Goal: Task Accomplishment & Management: Manage account settings

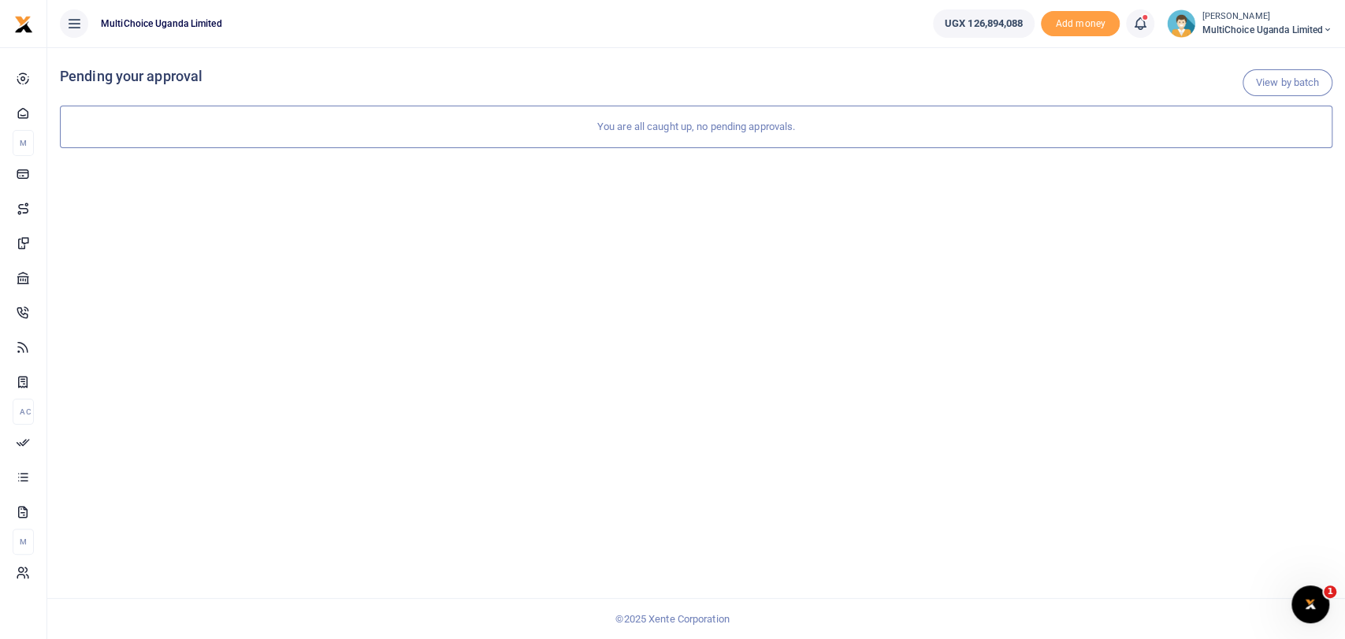
click at [1220, 27] on span "MultiChoice Uganda Limited" at bounding box center [1266, 30] width 131 height 14
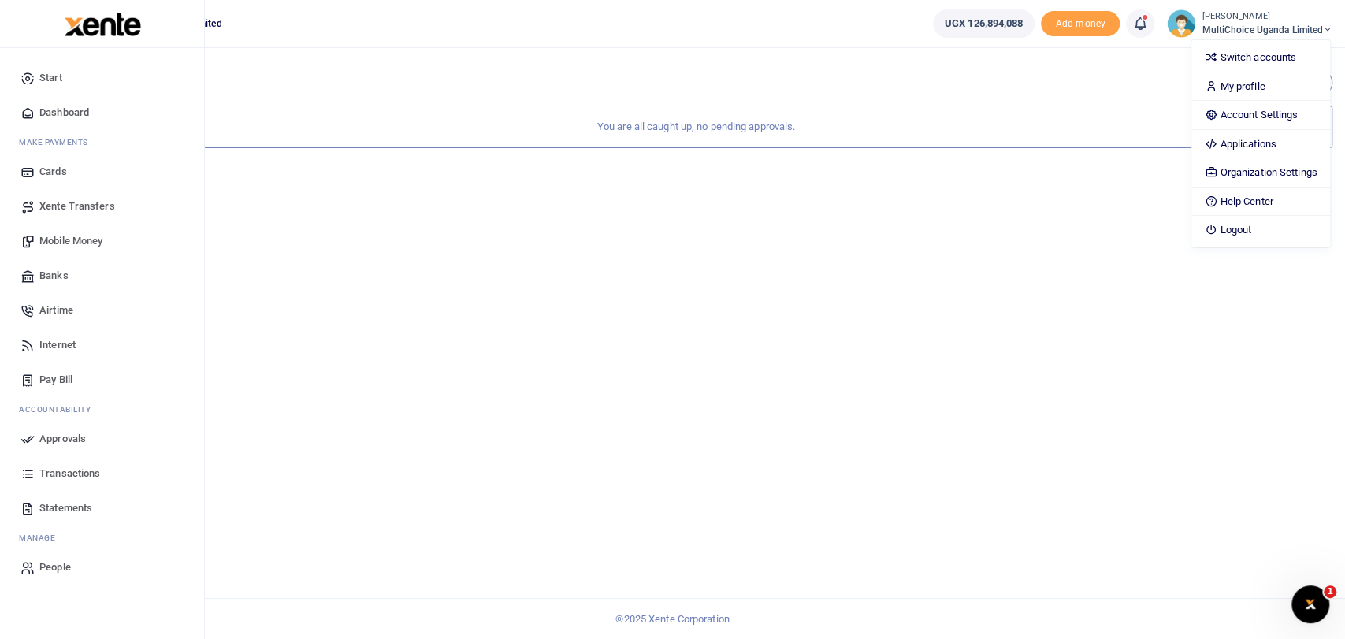
click at [43, 107] on span "Dashboard" at bounding box center [64, 113] width 50 height 16
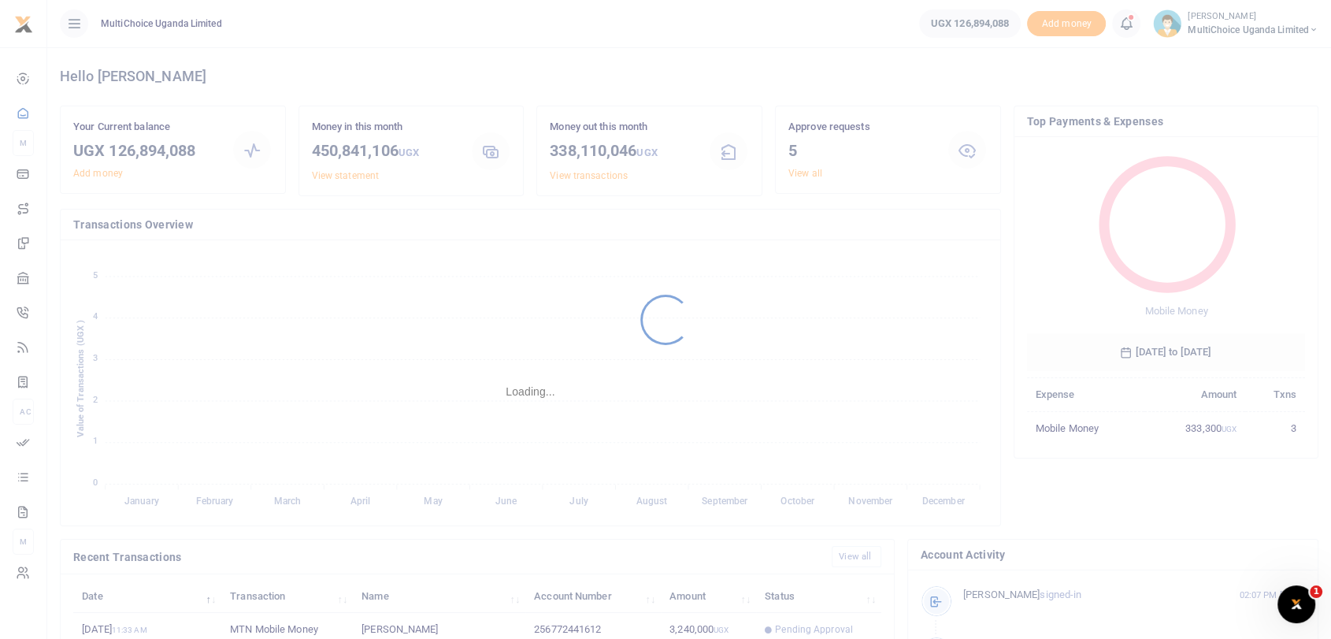
scroll to position [13, 13]
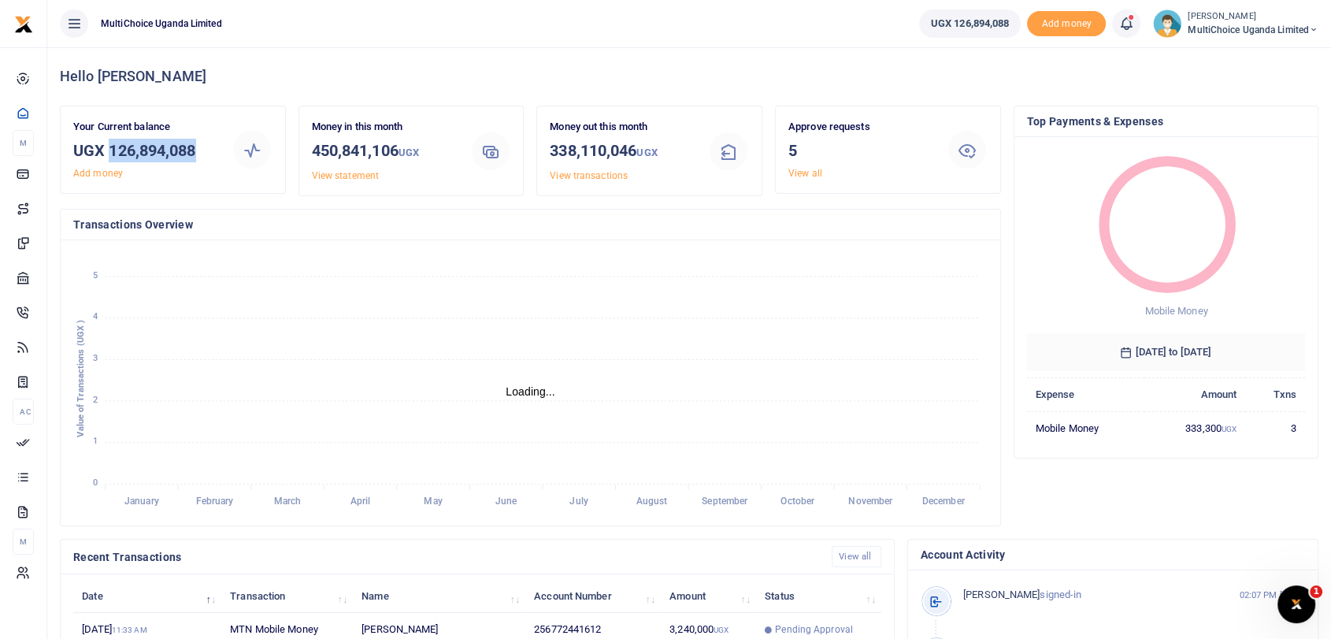
drag, startPoint x: 107, startPoint y: 152, endPoint x: 214, endPoint y: 153, distance: 107.1
click at [214, 153] on h3 "UGX 126,894,088" at bounding box center [146, 151] width 146 height 24
copy h3 "126,894,088"
click at [1203, 27] on span "MultiChoice Uganda Limited" at bounding box center [1253, 30] width 131 height 14
click at [1234, 57] on link "Switch accounts" at bounding box center [1247, 57] width 138 height 22
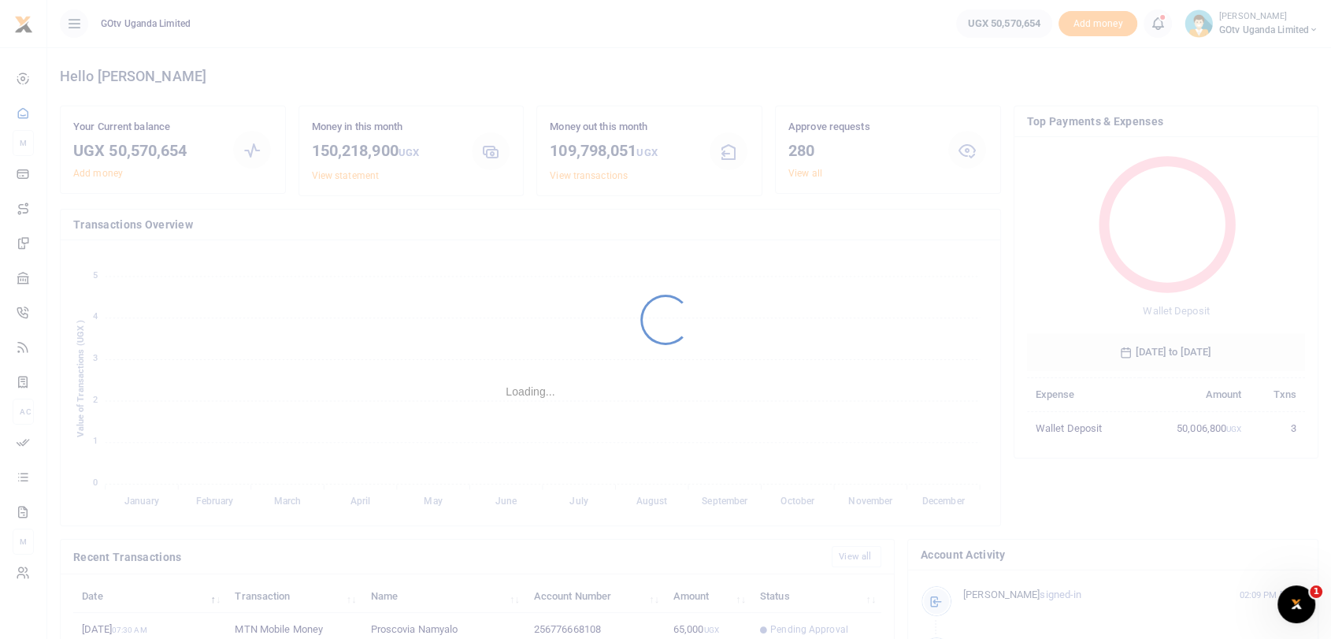
scroll to position [13, 13]
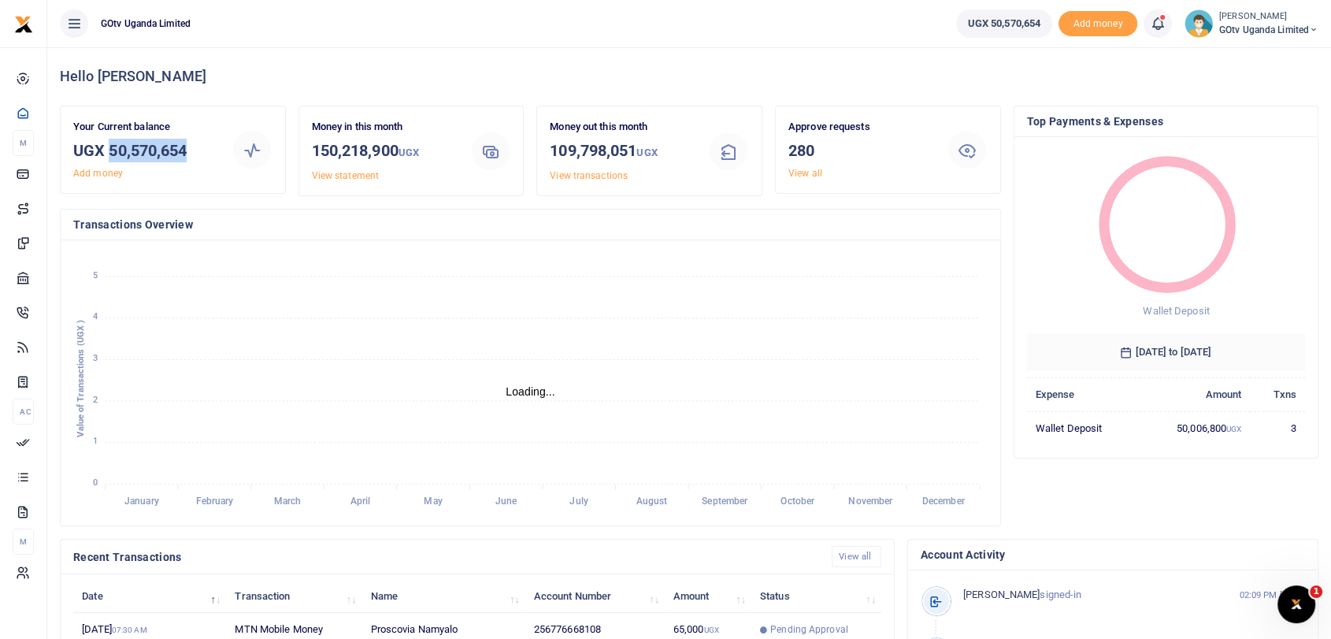
drag, startPoint x: 108, startPoint y: 147, endPoint x: 222, endPoint y: 151, distance: 114.3
click at [222, 151] on div "Your Current balance UGX 50,570,654 Add money" at bounding box center [146, 149] width 158 height 61
copy h3 "50,570,654"
click at [807, 170] on link "View all" at bounding box center [805, 173] width 34 height 11
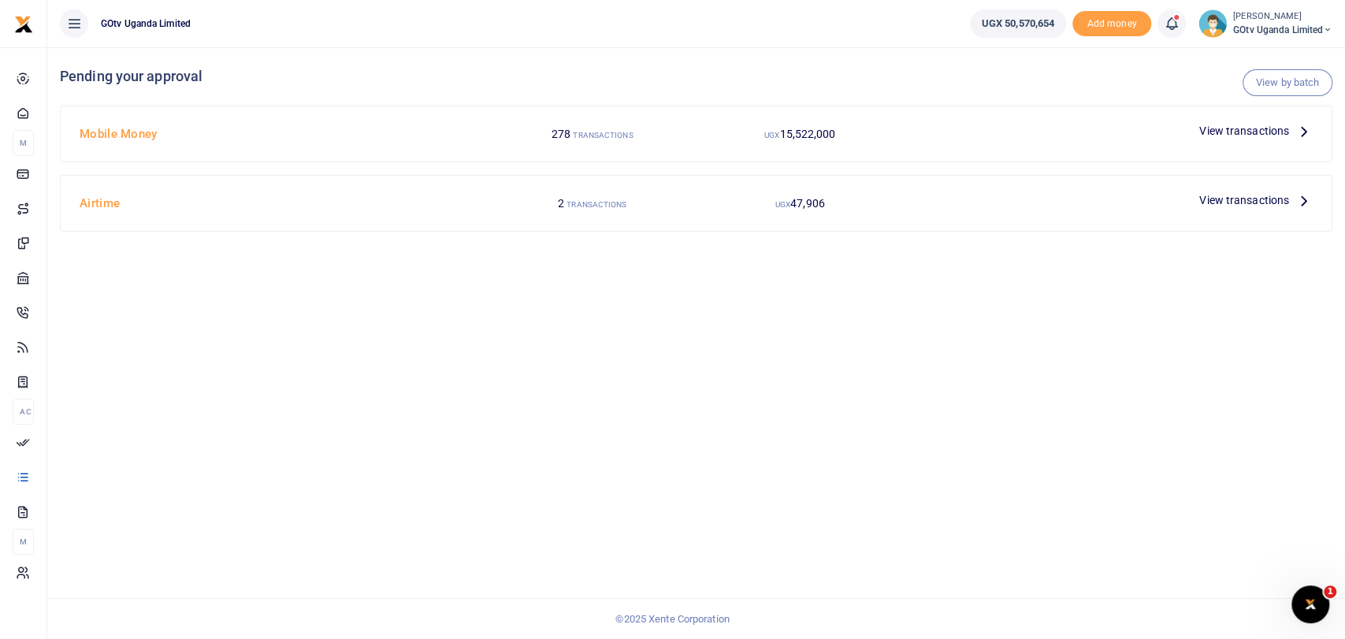
click at [1246, 132] on span "View transactions" at bounding box center [1244, 130] width 90 height 17
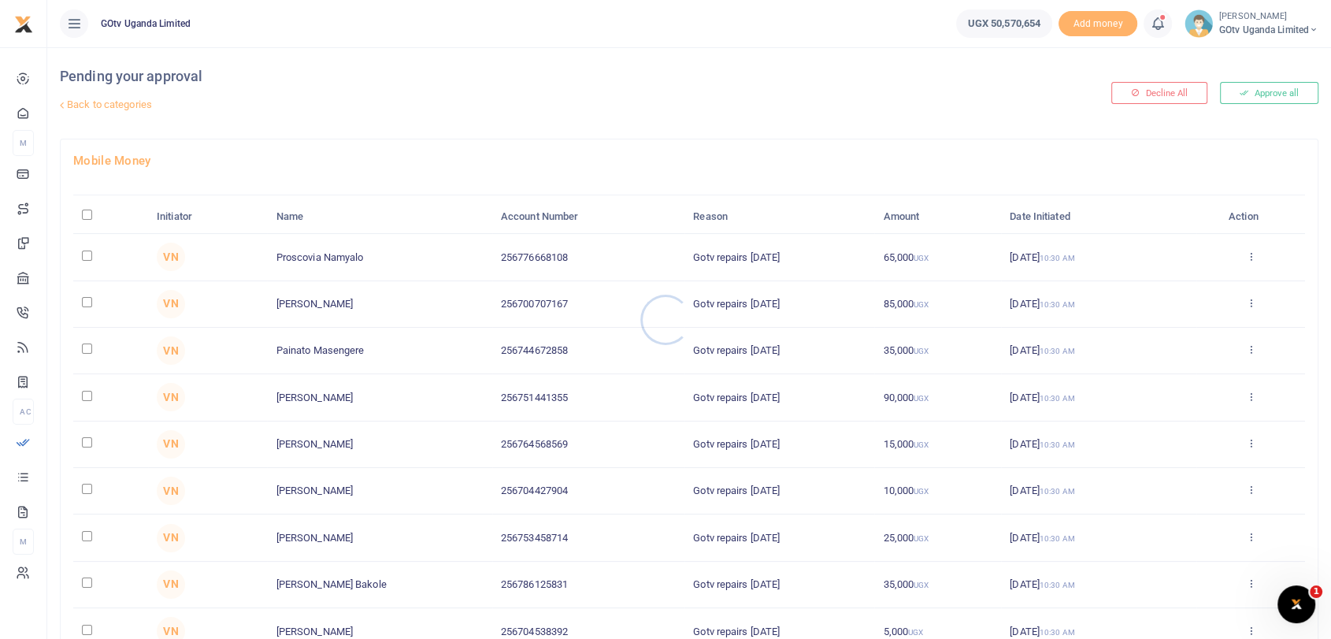
click at [1282, 90] on div at bounding box center [665, 319] width 1331 height 639
click at [1252, 91] on button "Approve all" at bounding box center [1269, 93] width 98 height 22
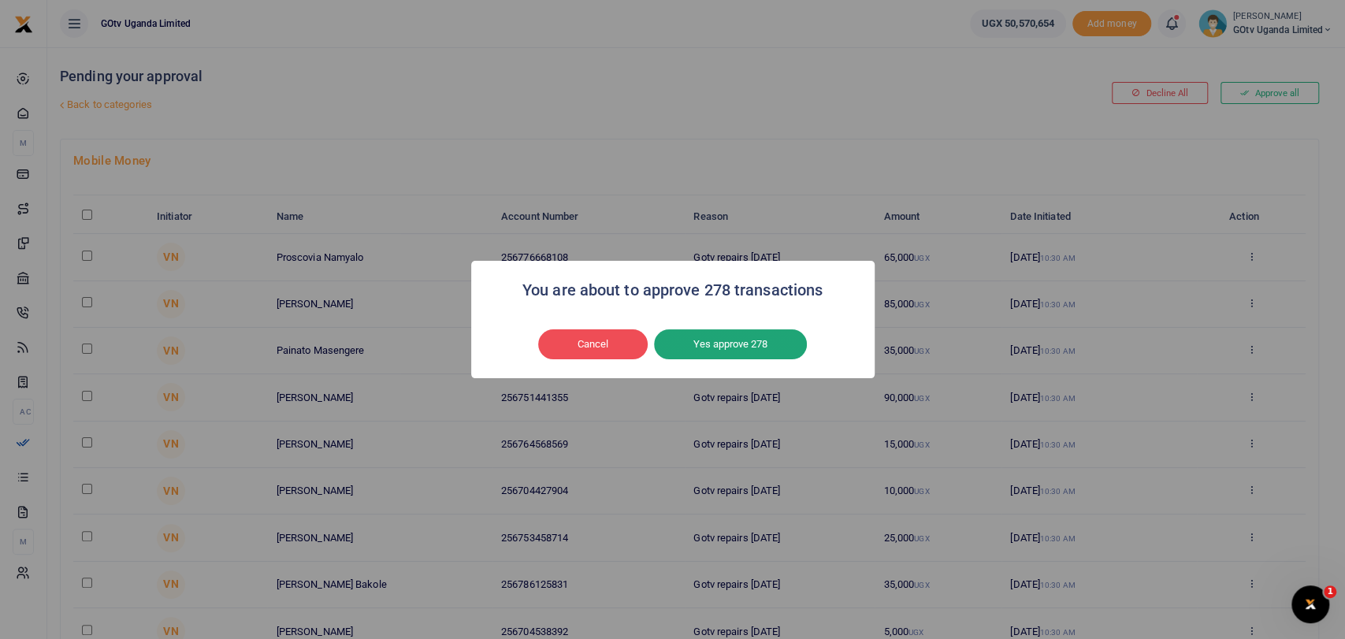
click at [753, 343] on button "Yes approve 278" at bounding box center [730, 344] width 153 height 30
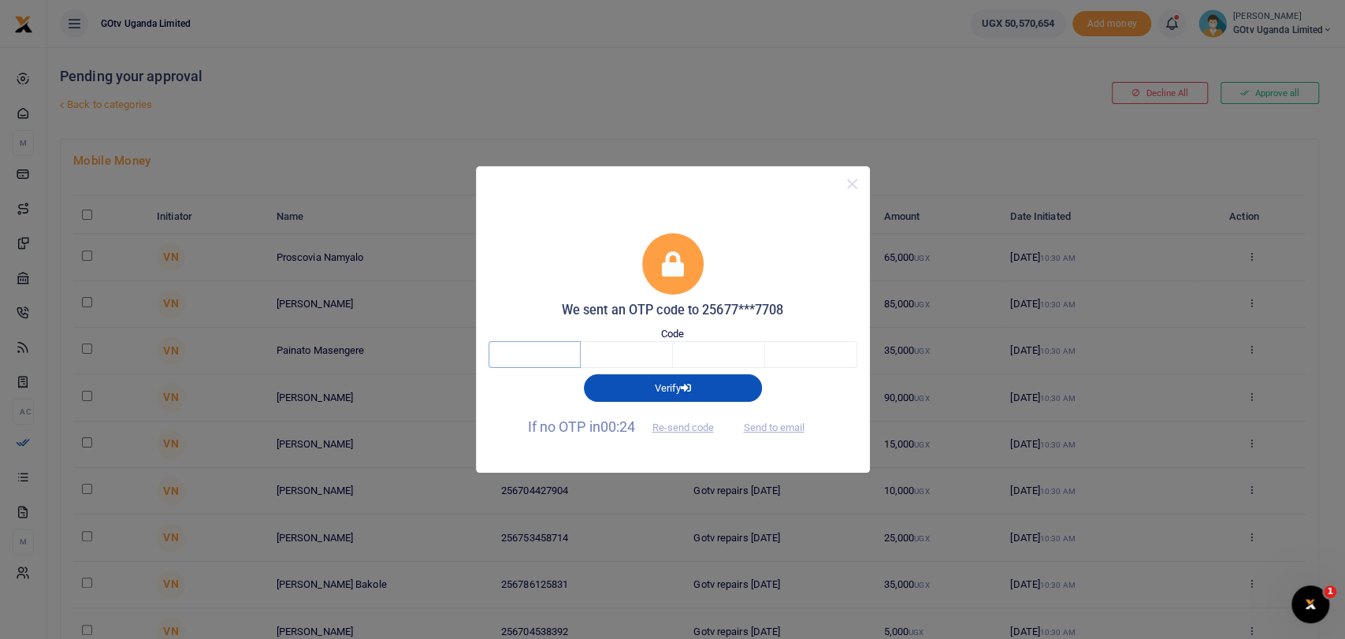
click at [543, 357] on input "text" at bounding box center [534, 354] width 92 height 27
type input "1"
type input "3"
type input "4"
type input "8"
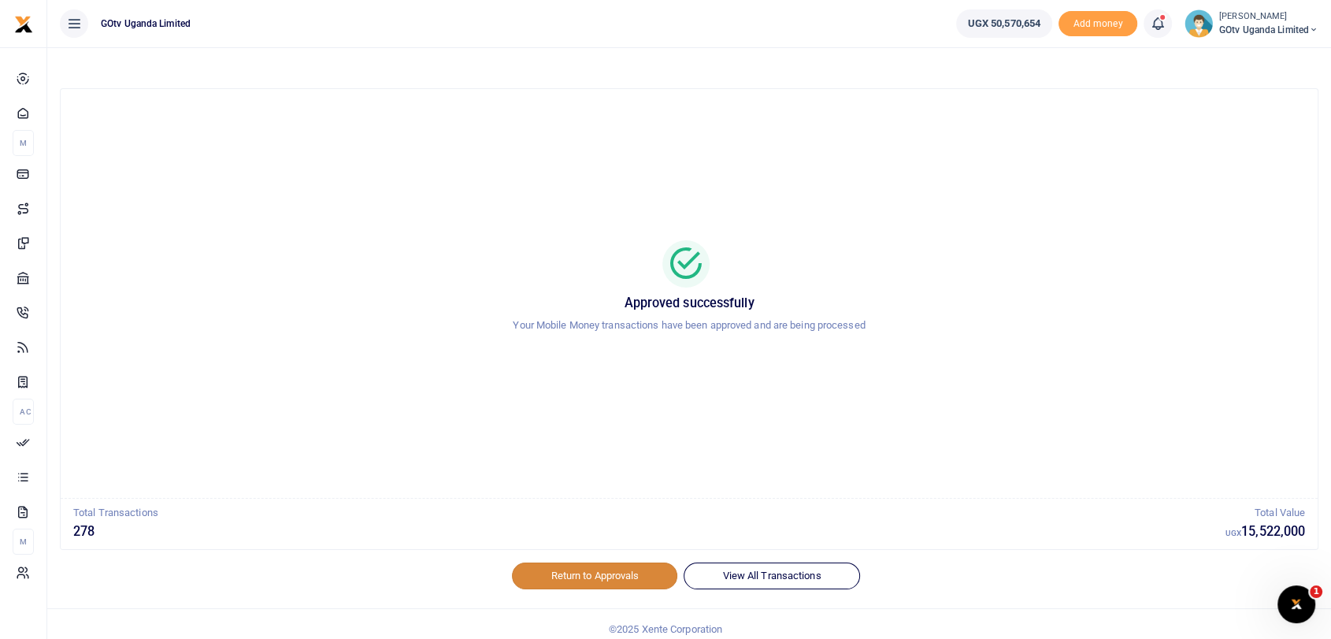
click at [604, 577] on link "Return to Approvals" at bounding box center [594, 575] width 165 height 27
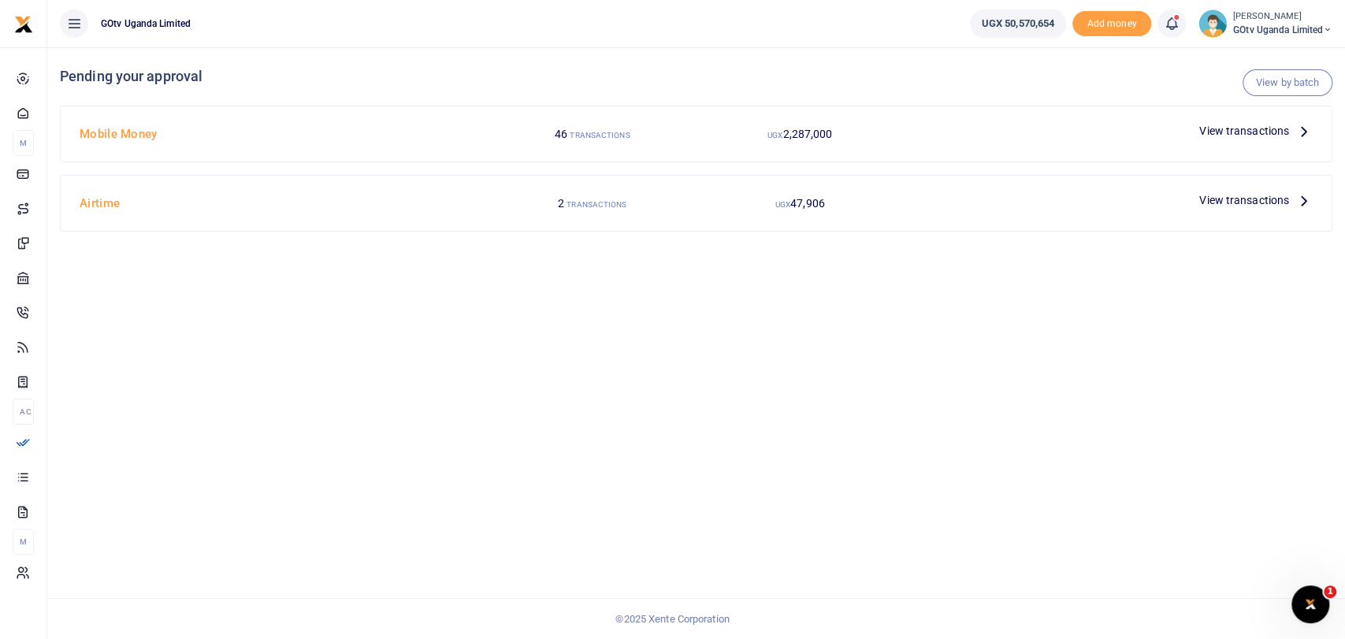
click at [1239, 201] on span "View transactions" at bounding box center [1244, 199] width 90 height 17
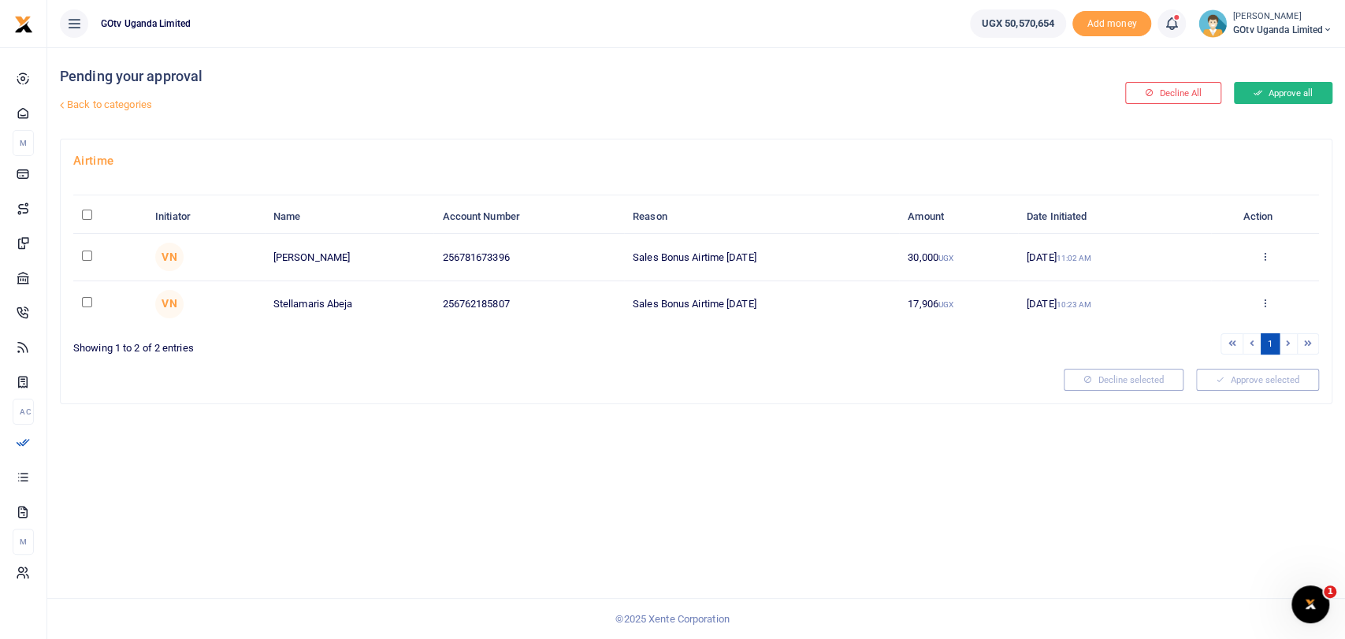
click at [1284, 97] on button "Approve all" at bounding box center [1282, 93] width 98 height 22
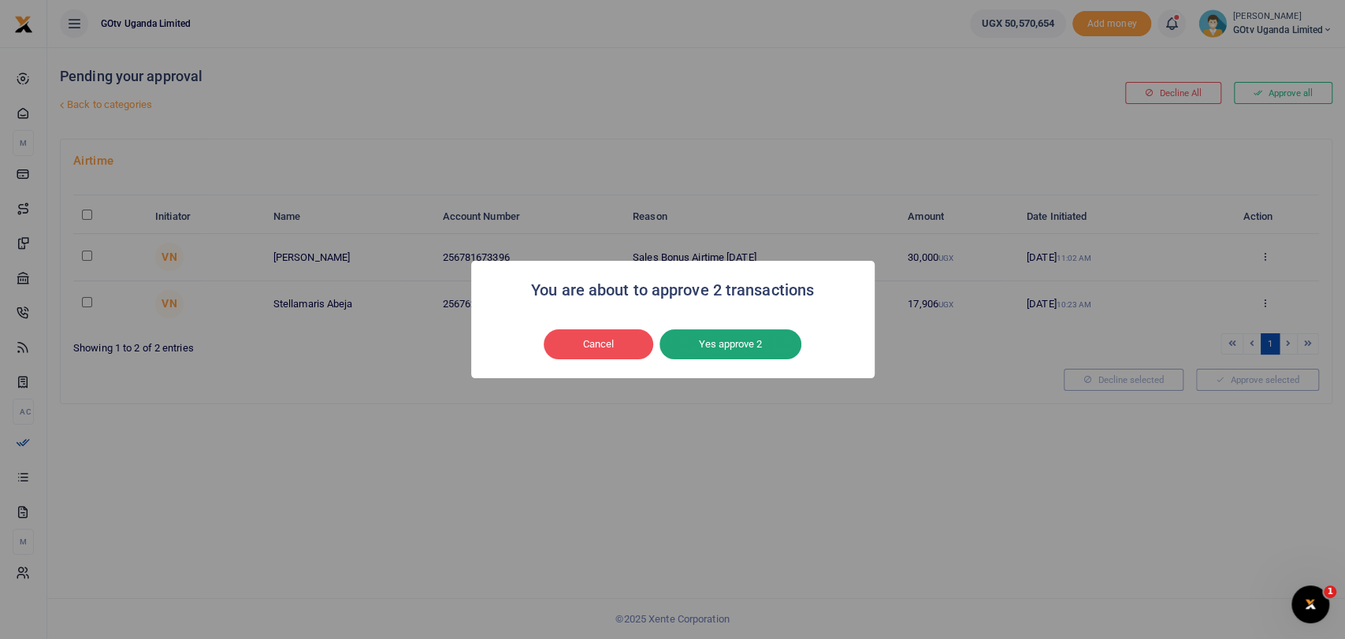
click at [739, 344] on button "Yes approve 2" at bounding box center [730, 344] width 142 height 30
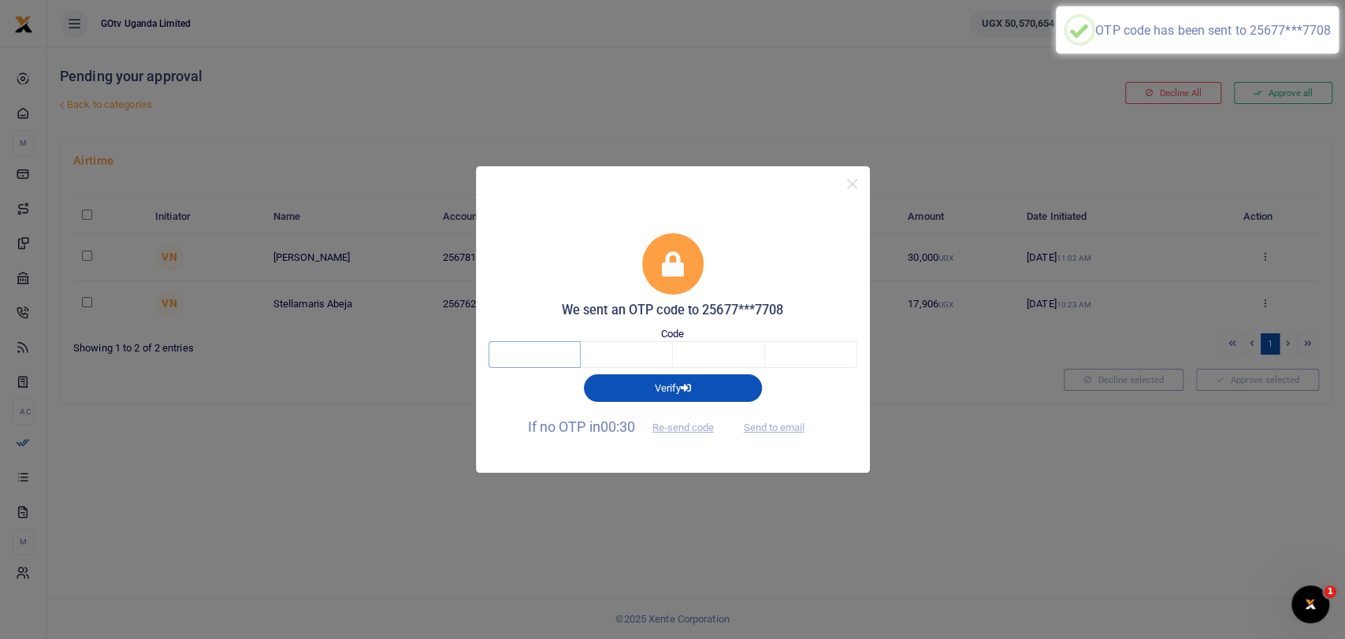
click at [543, 354] on input "text" at bounding box center [534, 354] width 92 height 27
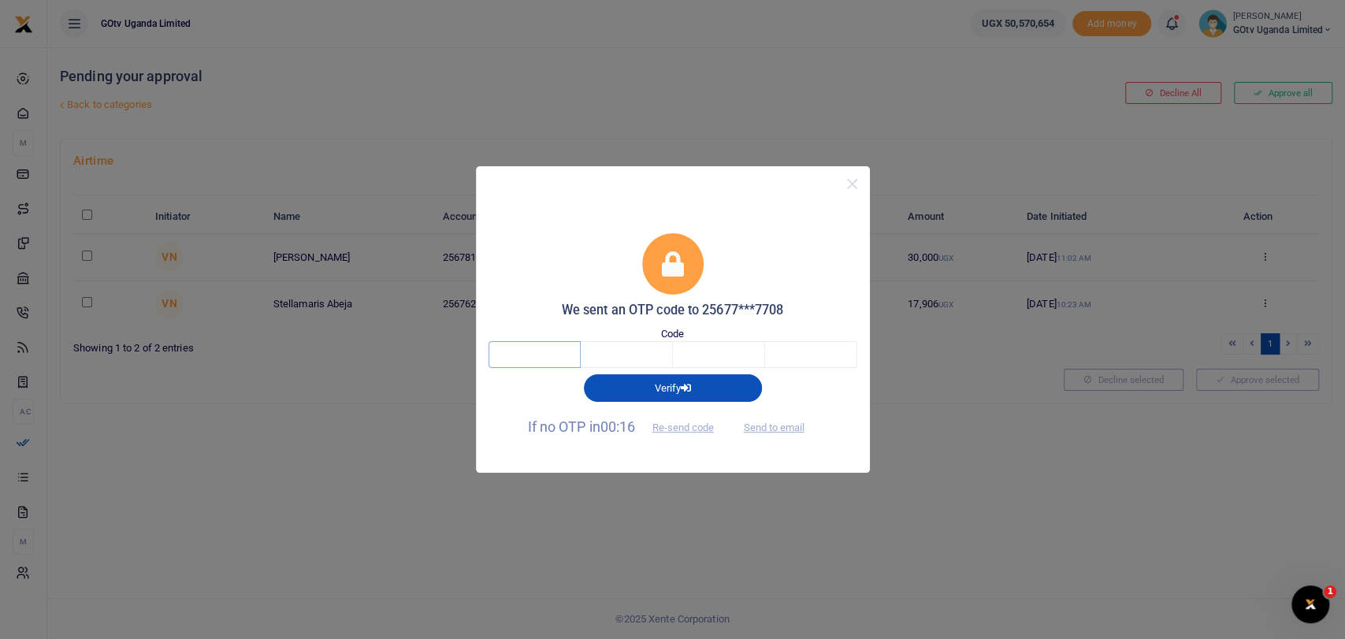
click at [518, 341] on input "text" at bounding box center [534, 354] width 92 height 27
type input "7"
type input "3"
type input "4"
type input "0"
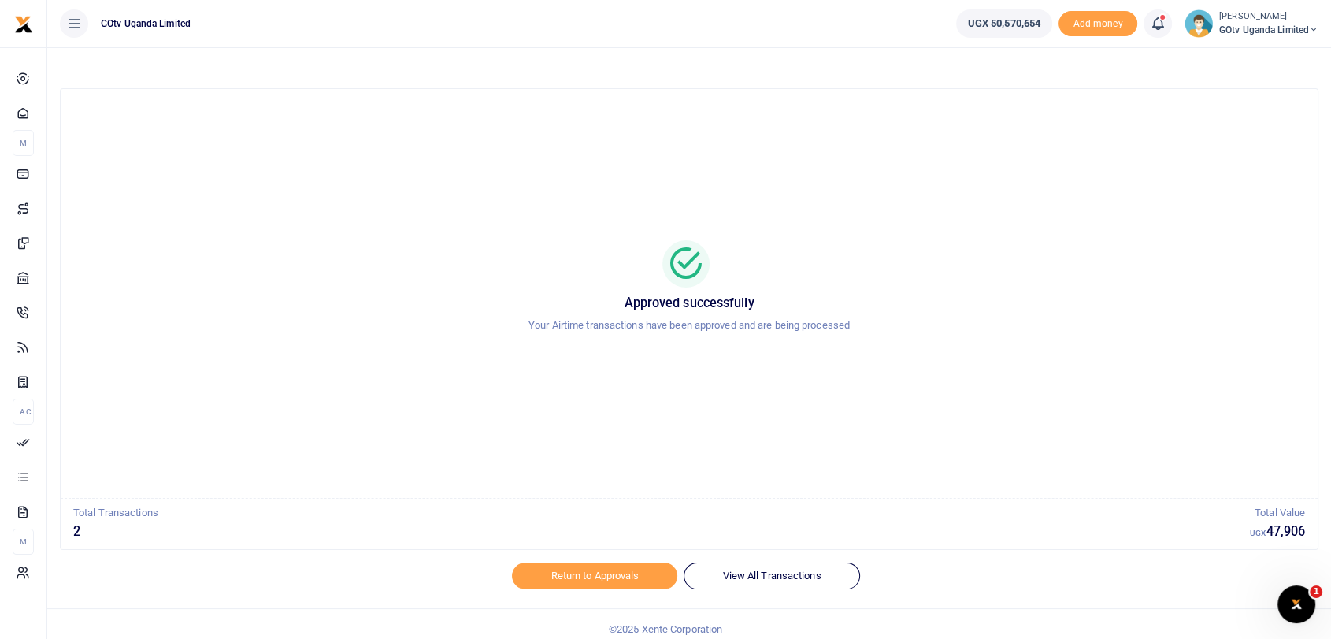
click at [1238, 20] on small "[PERSON_NAME]" at bounding box center [1268, 16] width 99 height 13
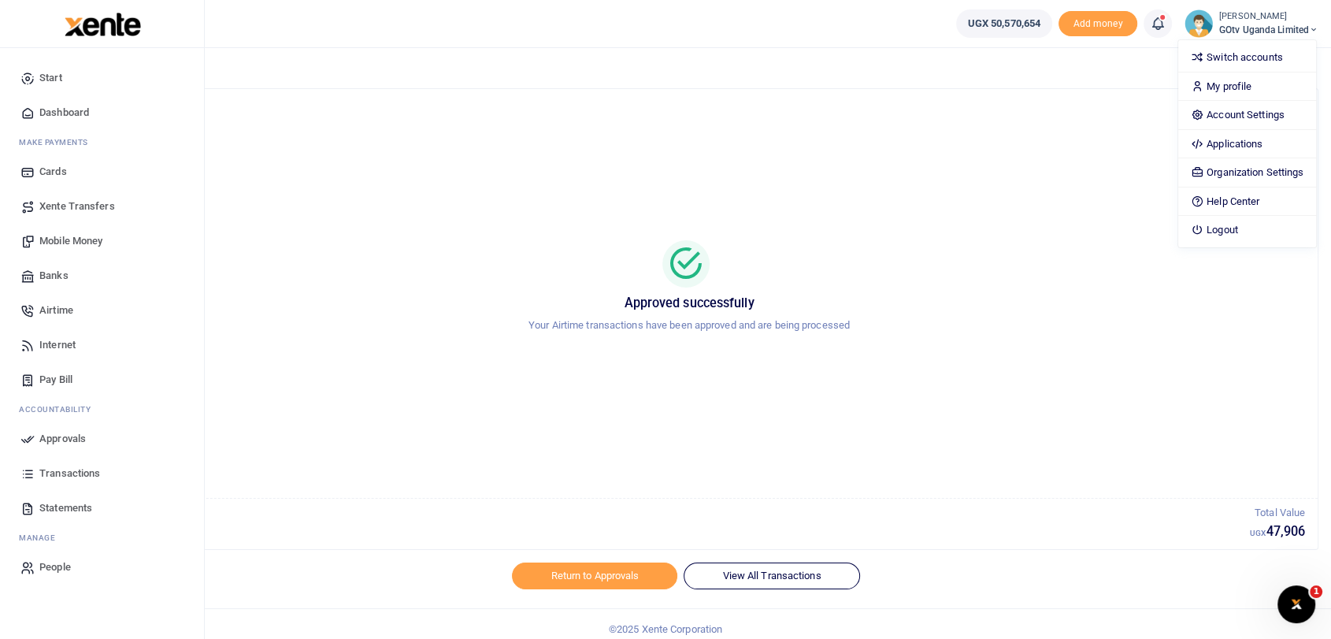
click at [44, 112] on span "Dashboard" at bounding box center [64, 113] width 50 height 16
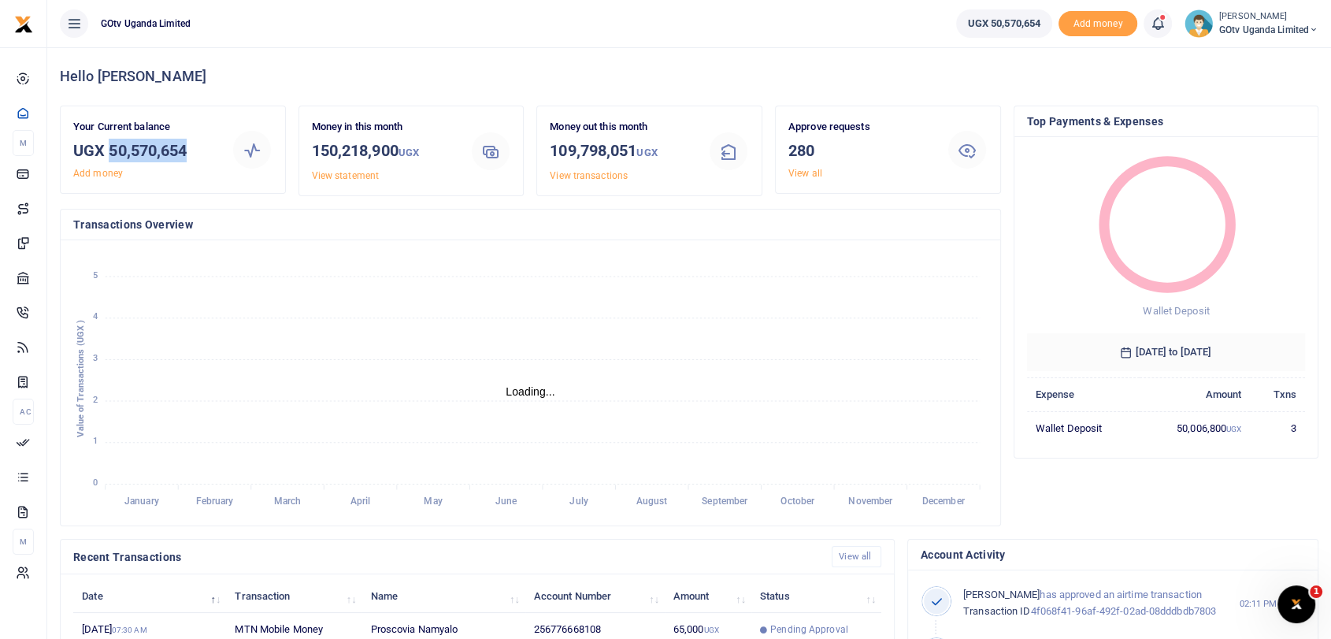
drag, startPoint x: 109, startPoint y: 147, endPoint x: 198, endPoint y: 155, distance: 88.6
click at [198, 155] on h3 "UGX 50,570,654" at bounding box center [146, 151] width 146 height 24
copy h3 "50,570,654"
